Goal: Navigation & Orientation: Understand site structure

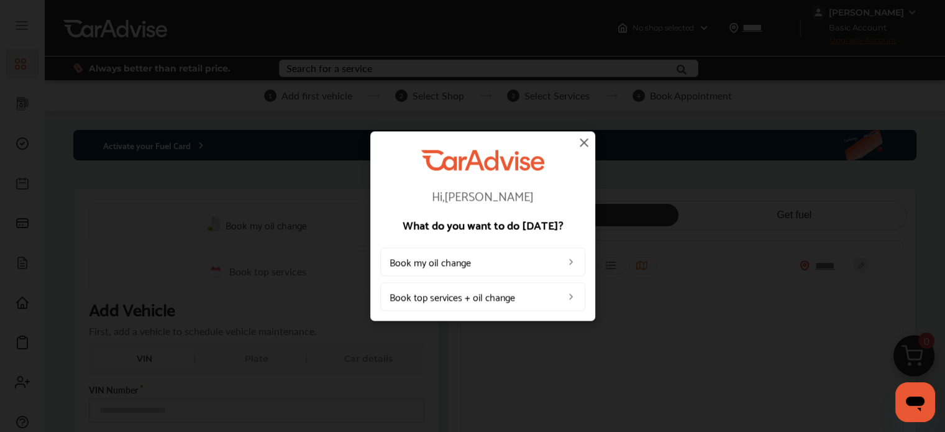
click at [582, 140] on img at bounding box center [584, 142] width 15 height 15
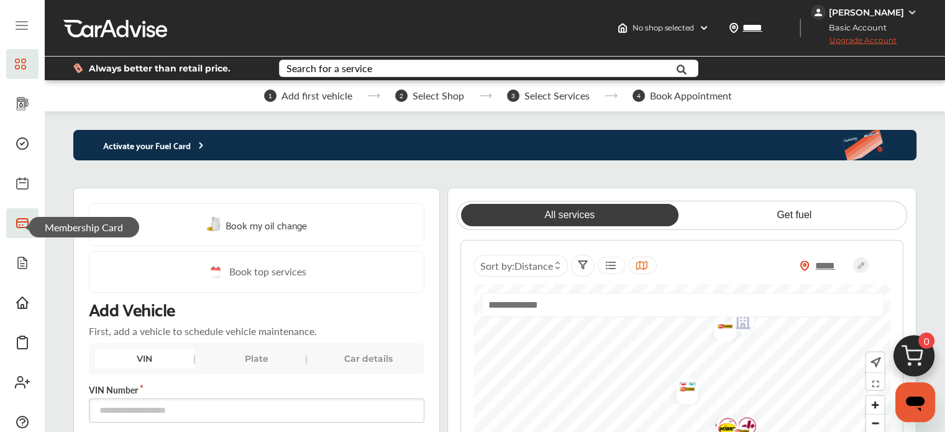
click at [25, 219] on icon at bounding box center [22, 223] width 11 height 9
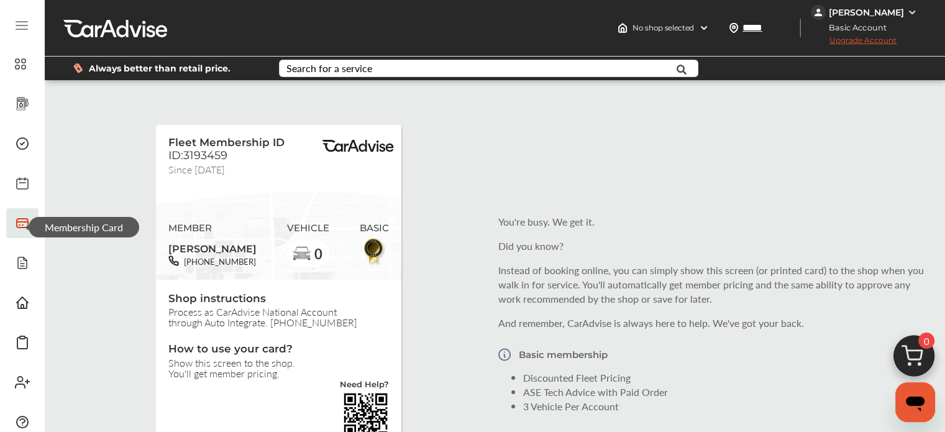
click at [377, 248] on img at bounding box center [374, 251] width 28 height 29
click at [29, 265] on span "Glovebox" at bounding box center [66, 267] width 74 height 21
click at [18, 101] on icon at bounding box center [23, 104] width 12 height 12
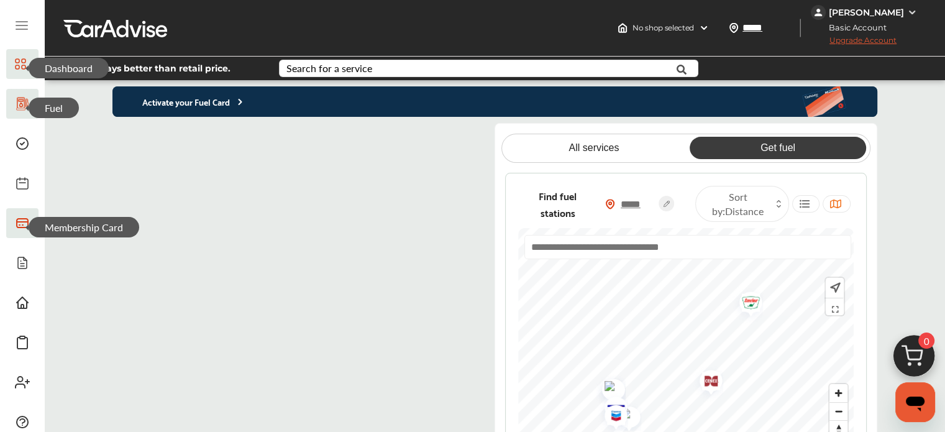
click at [22, 64] on icon at bounding box center [20, 64] width 11 height 15
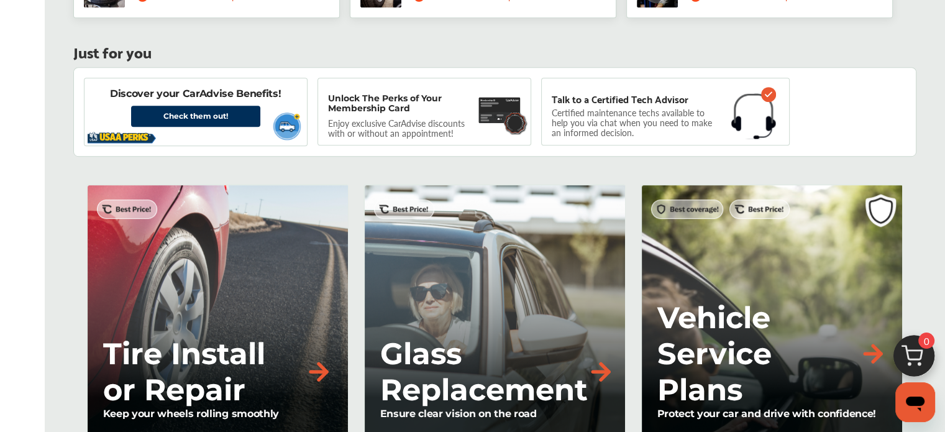
scroll to position [808, 0]
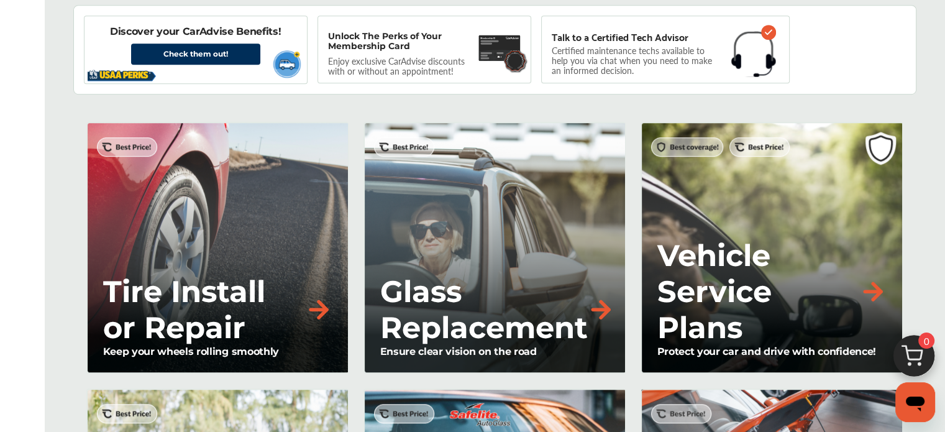
click at [196, 263] on div "Tire Install or Repair Keep your wheels rolling smoothly" at bounding box center [217, 248] width 262 height 252
click at [314, 305] on img at bounding box center [318, 309] width 27 height 27
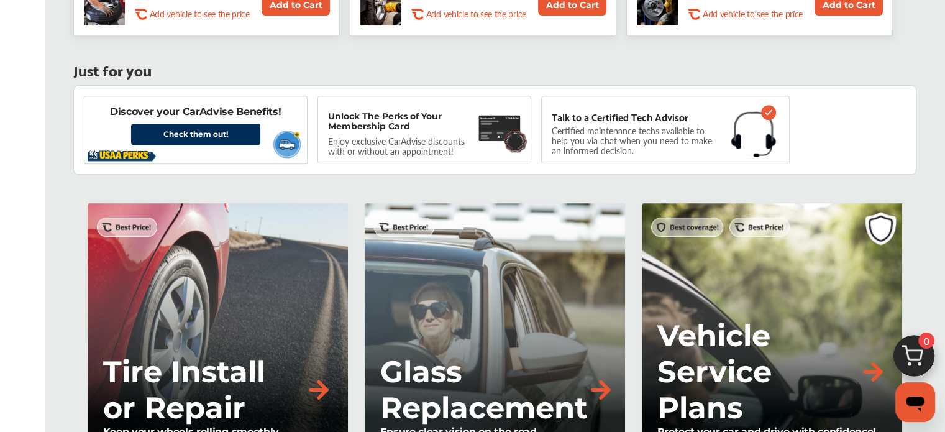
scroll to position [746, 0]
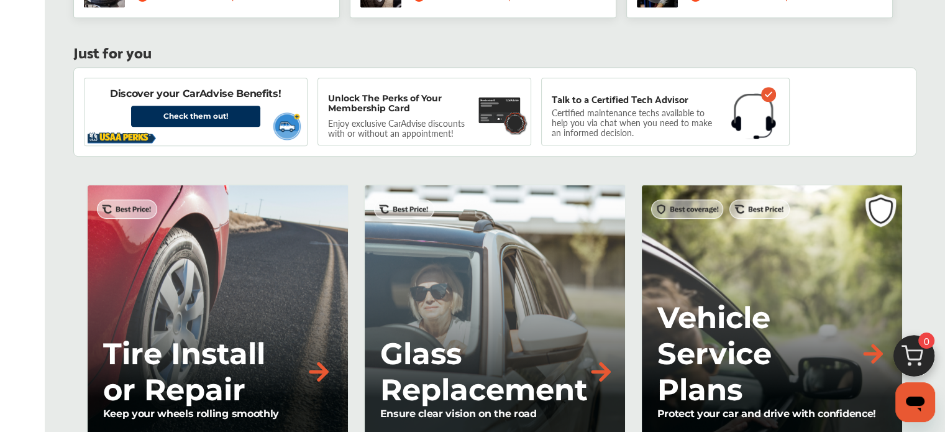
click at [313, 287] on div "Tire Install or Repair Keep your wheels rolling smoothly" at bounding box center [217, 310] width 262 height 252
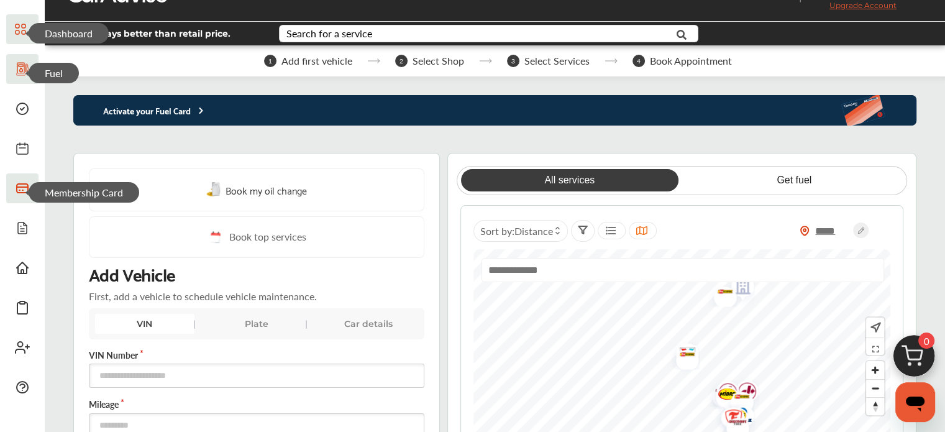
scroll to position [0, 0]
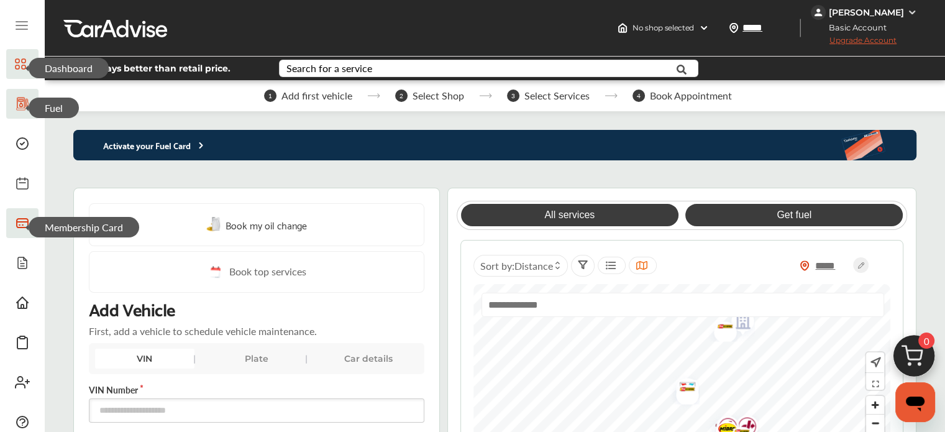
click at [783, 213] on link "Get fuel" at bounding box center [795, 215] width 218 height 22
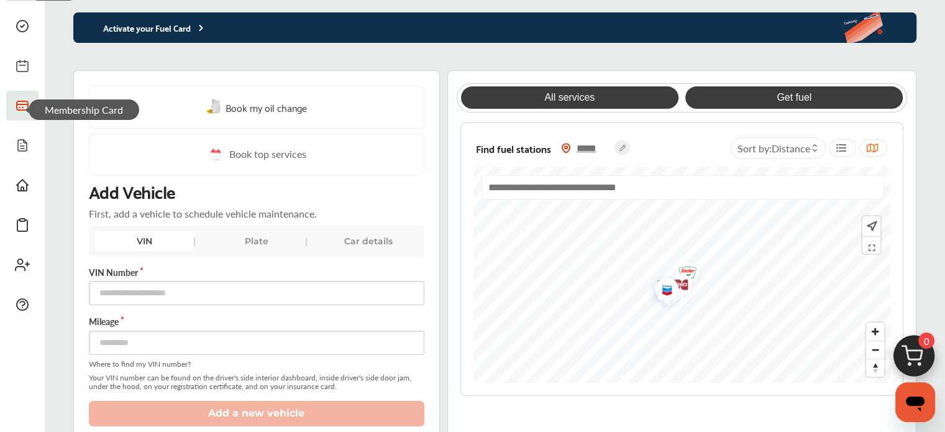
scroll to position [124, 0]
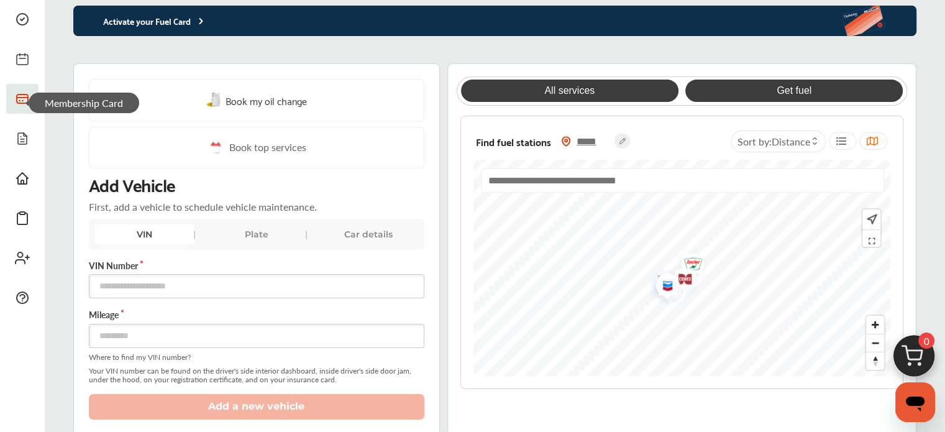
click at [607, 94] on link "All services" at bounding box center [570, 91] width 218 height 22
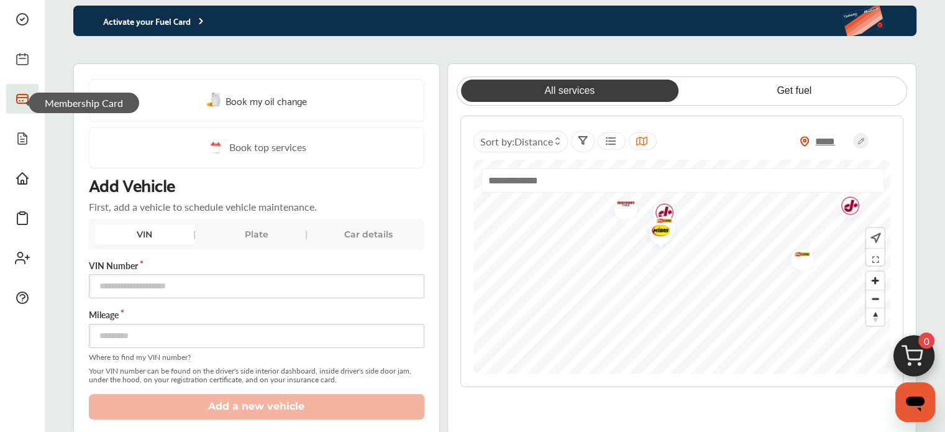
click at [612, 135] on div at bounding box center [612, 140] width 28 height 17
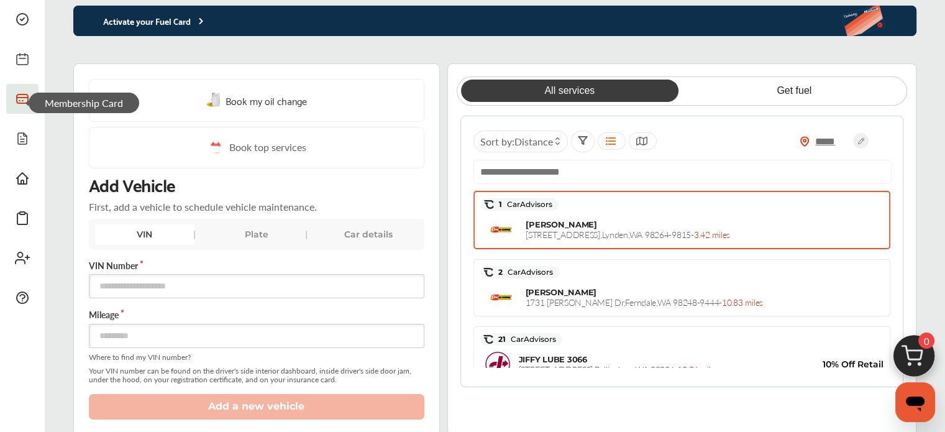
scroll to position [185, 0]
